Goal: Information Seeking & Learning: Learn about a topic

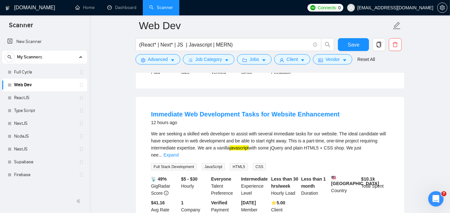
scroll to position [489, 0]
click at [179, 151] on link "Expand" at bounding box center [171, 153] width 15 height 5
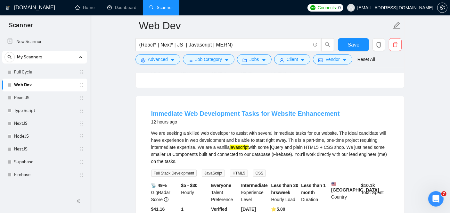
click at [253, 110] on link "Immediate Web Development Tasks for Website Enhancement" at bounding box center [245, 113] width 189 height 7
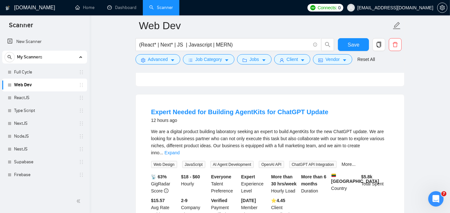
scroll to position [787, 0]
click at [207, 108] on link "Expert Needed for Building AgentKits for ChatGPT Update" at bounding box center [239, 111] width 177 height 7
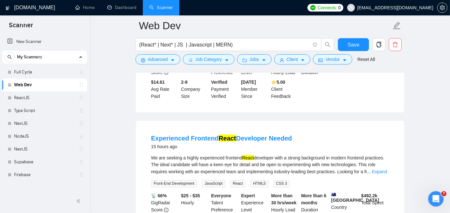
scroll to position [1049, 0]
click at [202, 134] on link "Experienced Frontend React Developer Needed" at bounding box center [221, 137] width 141 height 7
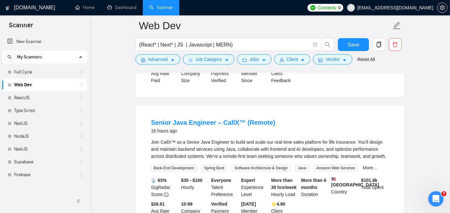
scroll to position [1202, 0]
click at [205, 119] on link "Senior Java Engineer – CallX™ (Remote)" at bounding box center [213, 122] width 124 height 7
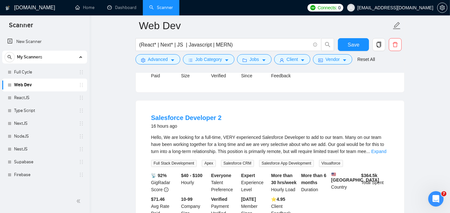
scroll to position [1392, 0]
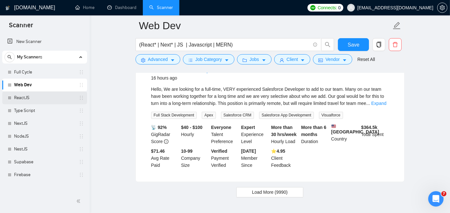
click at [22, 97] on link "ReactJS" at bounding box center [44, 97] width 61 height 13
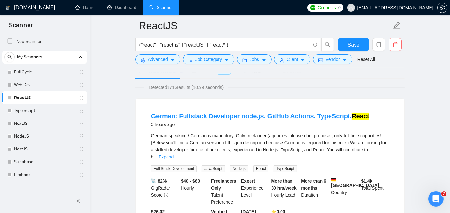
scroll to position [69, 0]
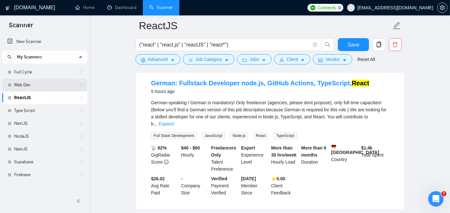
click at [58, 85] on link "Web Dev" at bounding box center [44, 84] width 61 height 13
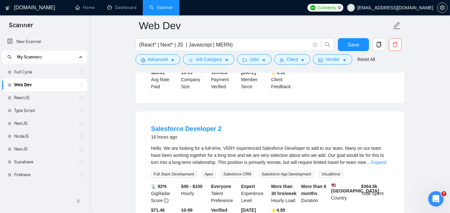
scroll to position [1378, 0]
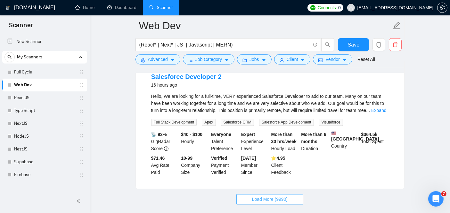
click at [296, 194] on button "Load More (9990)" at bounding box center [269, 199] width 67 height 10
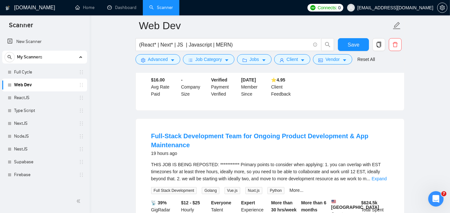
scroll to position [1882, 0]
click at [376, 176] on link "Expand" at bounding box center [378, 178] width 15 height 5
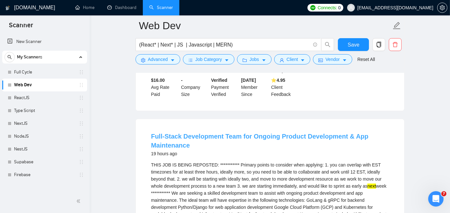
click at [251, 133] on link "Full-Stack Development Team for Ongoing Product Development & App Maintenance" at bounding box center [259, 141] width 217 height 16
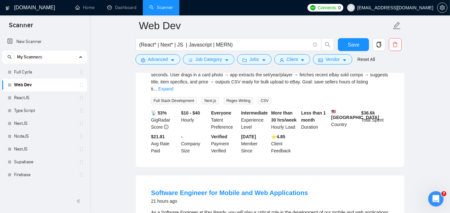
scroll to position [2847, 0]
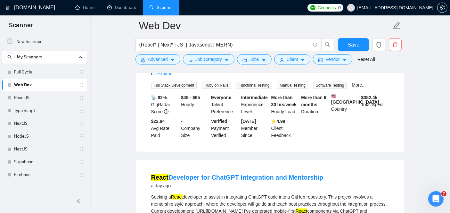
scroll to position [2920, 0]
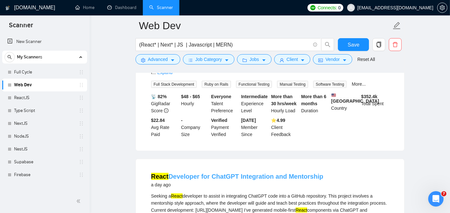
click at [238, 173] on link "React Developer for ChatGPT Integration and Mentorship" at bounding box center [237, 176] width 172 height 7
